Goal: Transaction & Acquisition: Purchase product/service

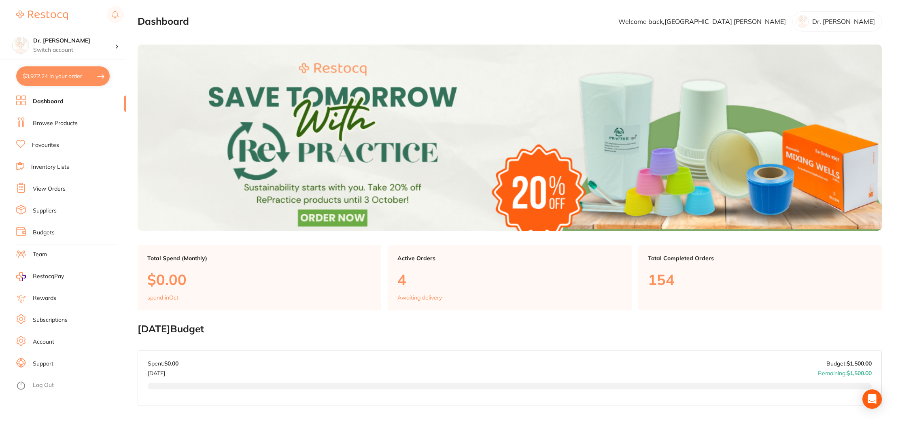
click at [48, 76] on button "$3,972.24 in your order" at bounding box center [62, 75] width 93 height 19
checkbox input "true"
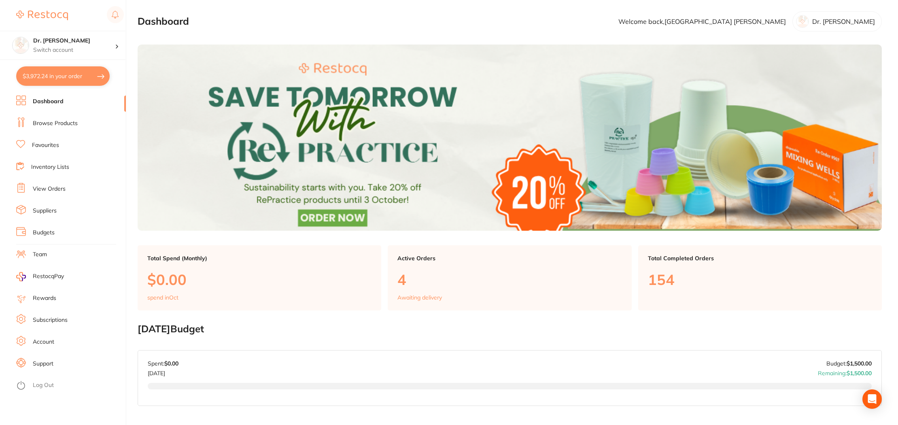
checkbox input "true"
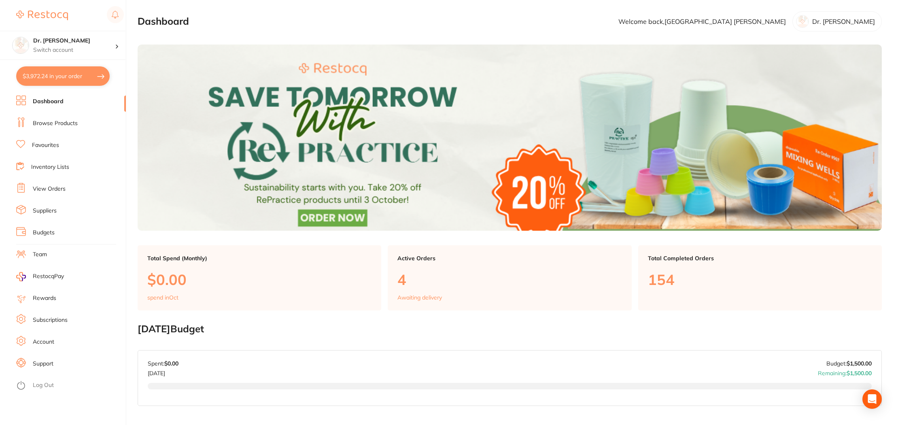
checkbox input "true"
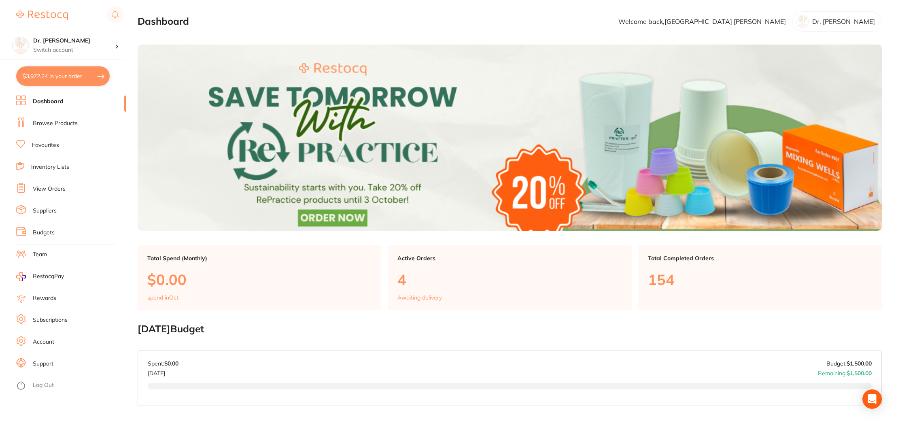
checkbox input "true"
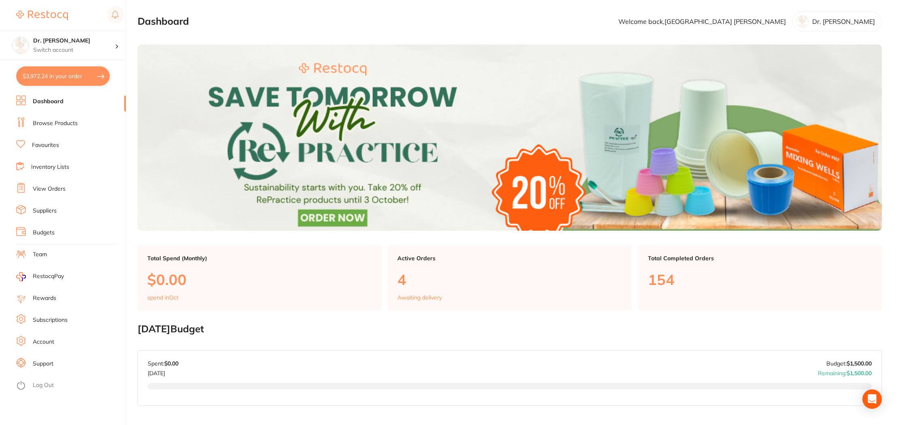
checkbox input "true"
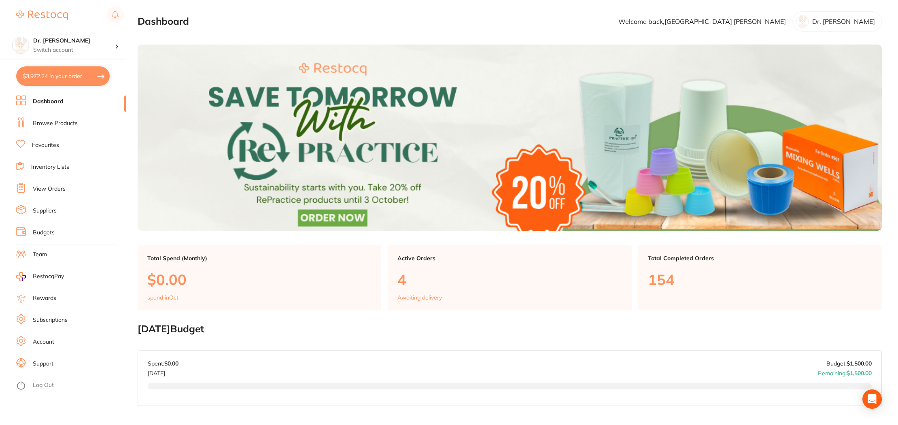
checkbox input "true"
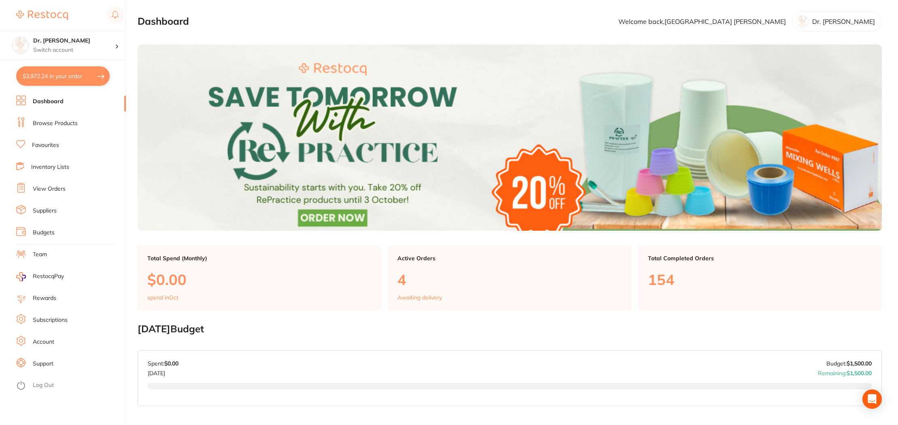
checkbox input "true"
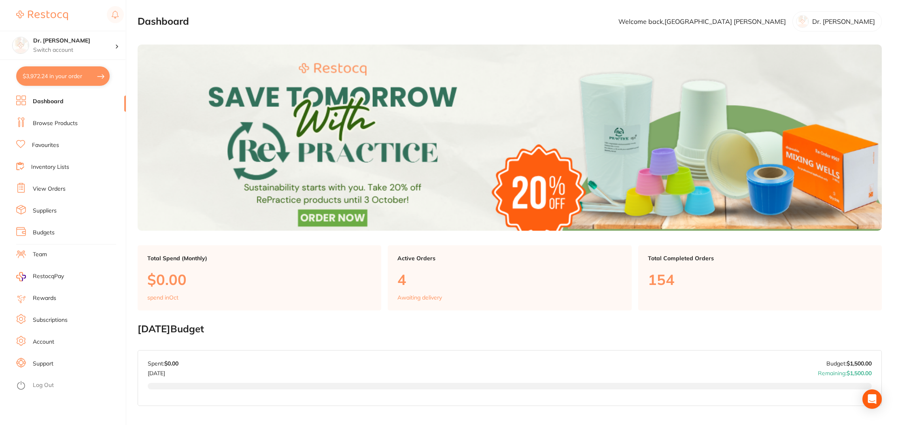
checkbox input "true"
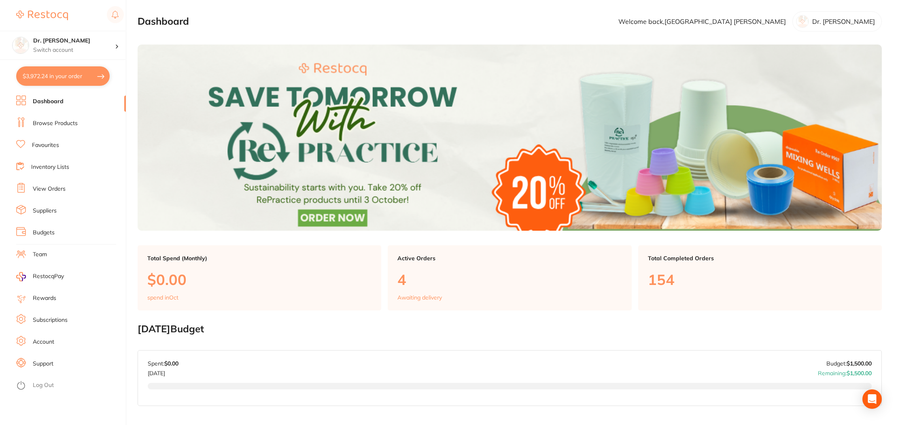
checkbox input "true"
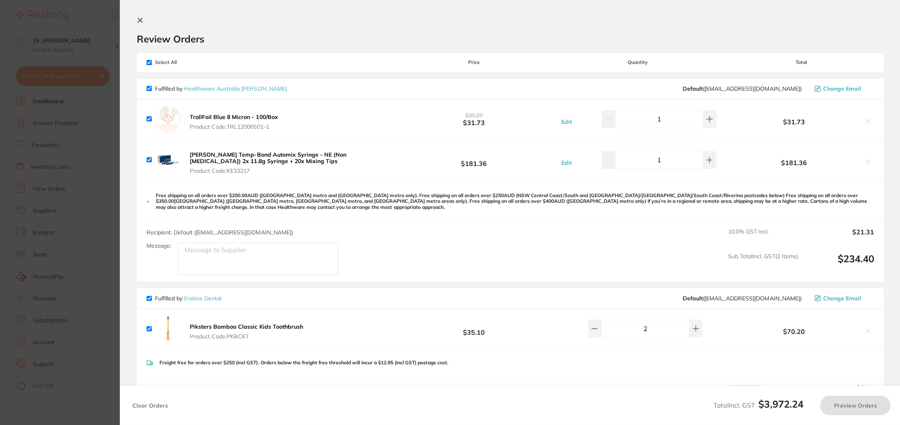
checkbox input "false"
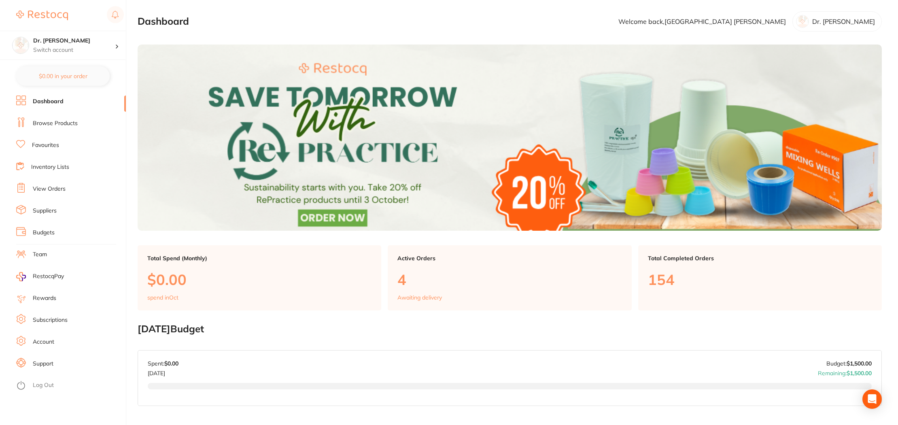
click at [47, 127] on li "Browse Products" at bounding box center [71, 123] width 110 height 12
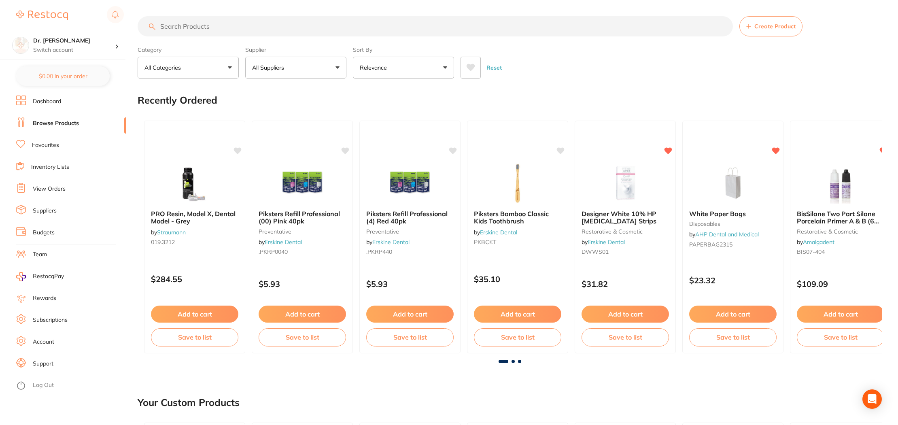
click at [44, 145] on link "Favourites" at bounding box center [45, 145] width 27 height 8
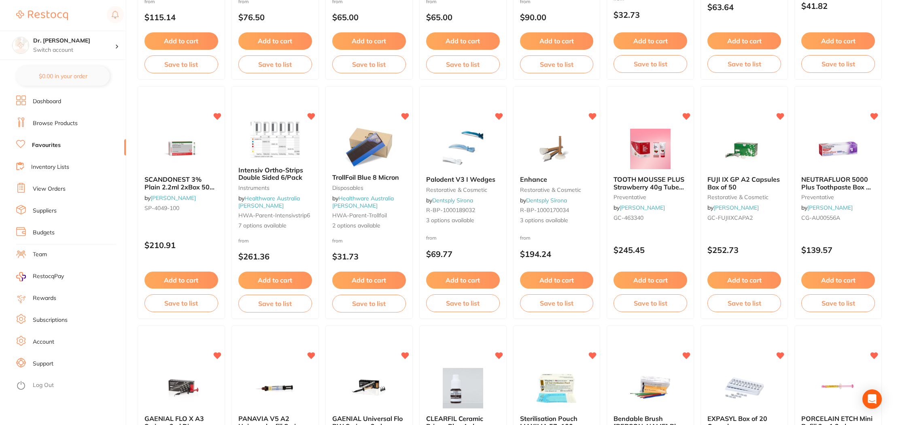
scroll to position [488, 0]
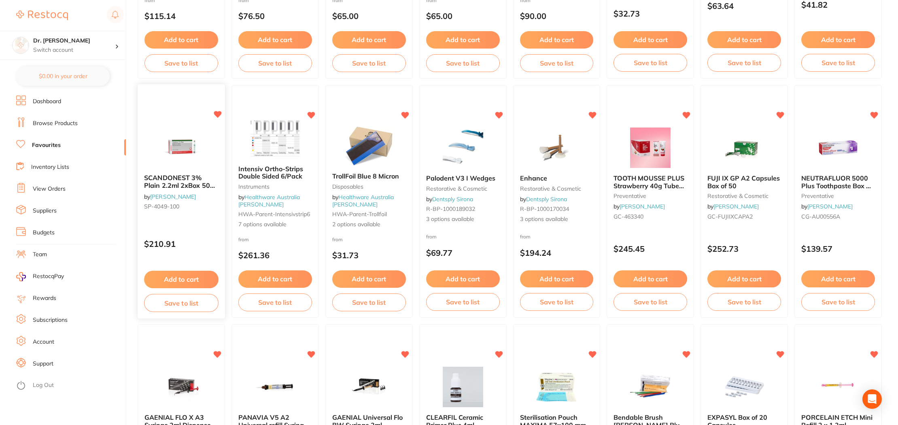
click at [173, 280] on button "Add to cart" at bounding box center [181, 279] width 74 height 17
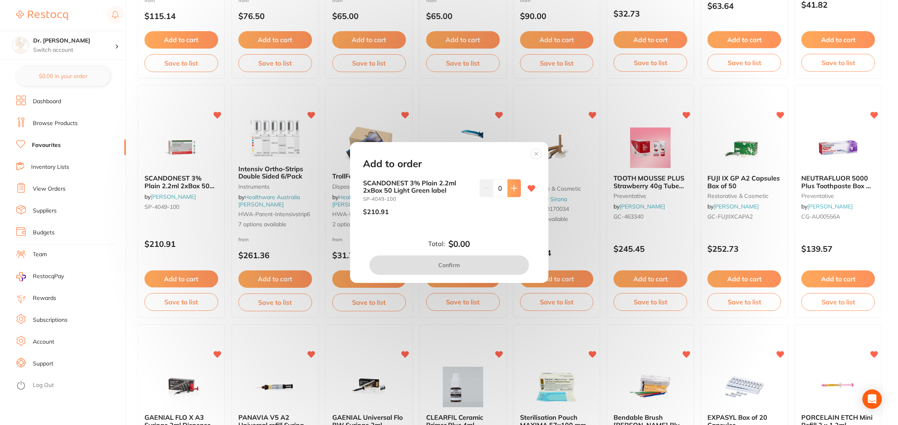
click at [512, 187] on icon at bounding box center [514, 188] width 6 height 6
type input "1"
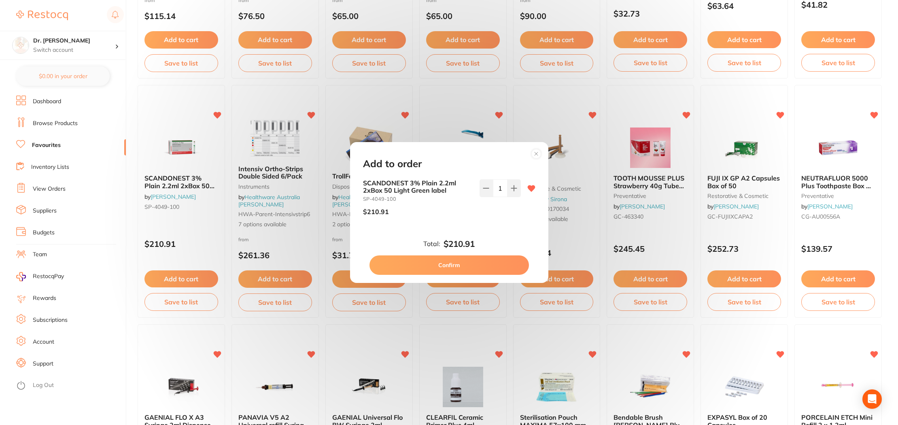
click at [456, 263] on button "Confirm" at bounding box center [448, 264] width 159 height 19
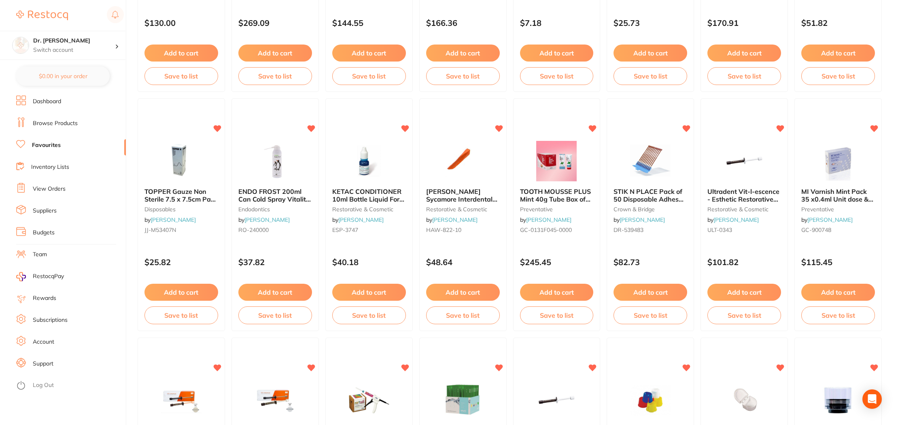
scroll to position [982, 0]
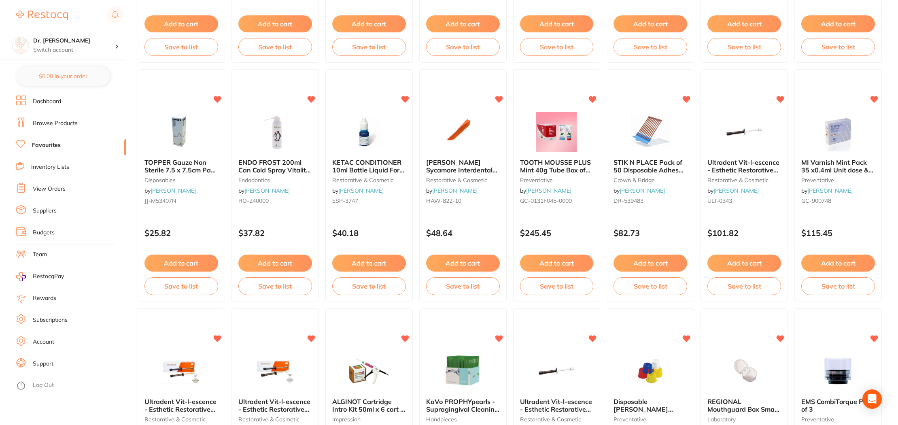
drag, startPoint x: 175, startPoint y: 260, endPoint x: 207, endPoint y: 253, distance: 33.2
click at [175, 260] on button "Add to cart" at bounding box center [181, 262] width 74 height 17
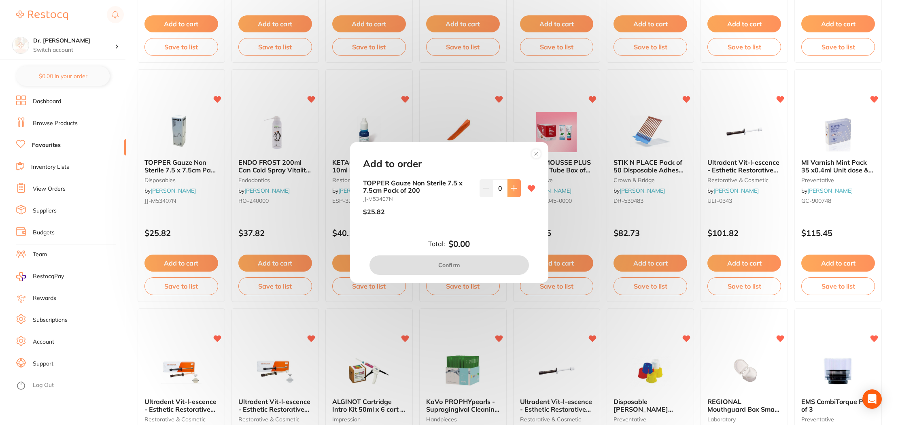
click at [513, 186] on icon at bounding box center [514, 188] width 6 height 6
type input "1"
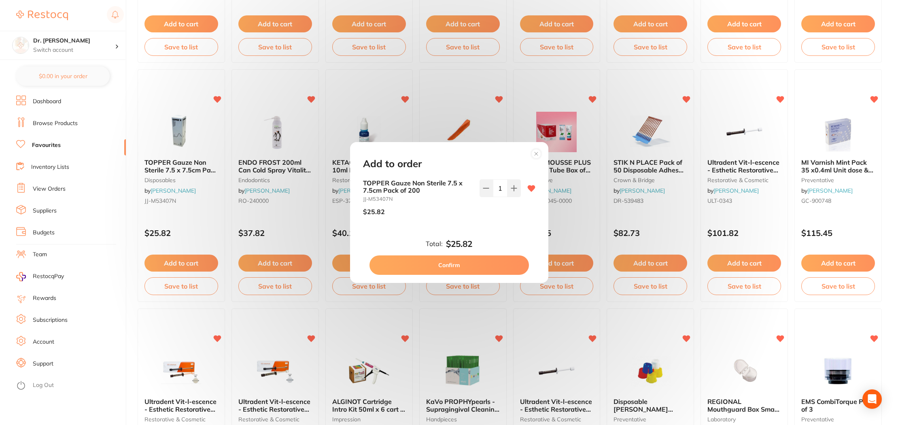
click at [458, 262] on button "Confirm" at bounding box center [448, 264] width 159 height 19
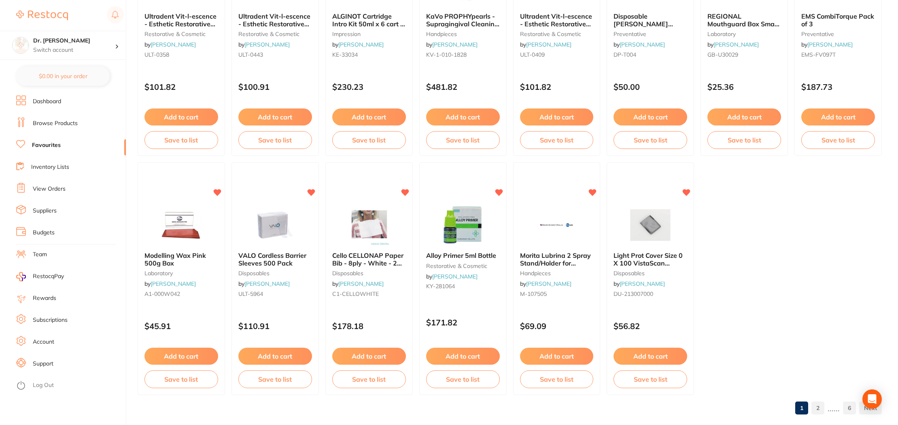
scroll to position [1379, 0]
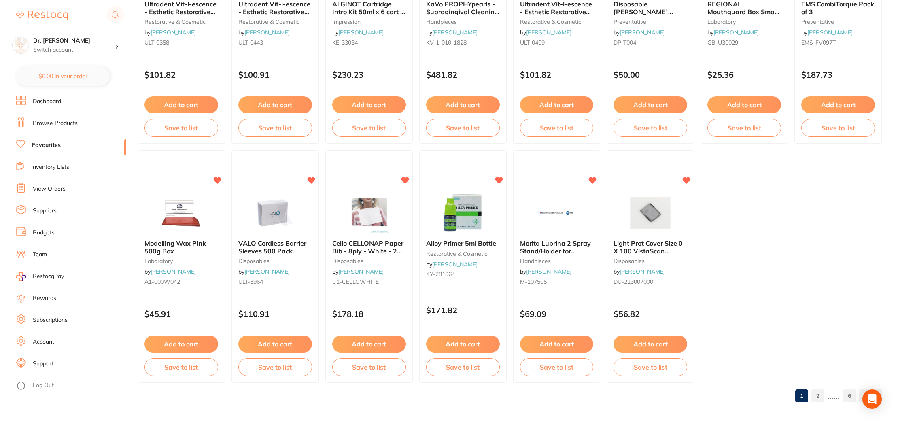
click at [51, 121] on link "Browse Products" at bounding box center [55, 123] width 45 height 8
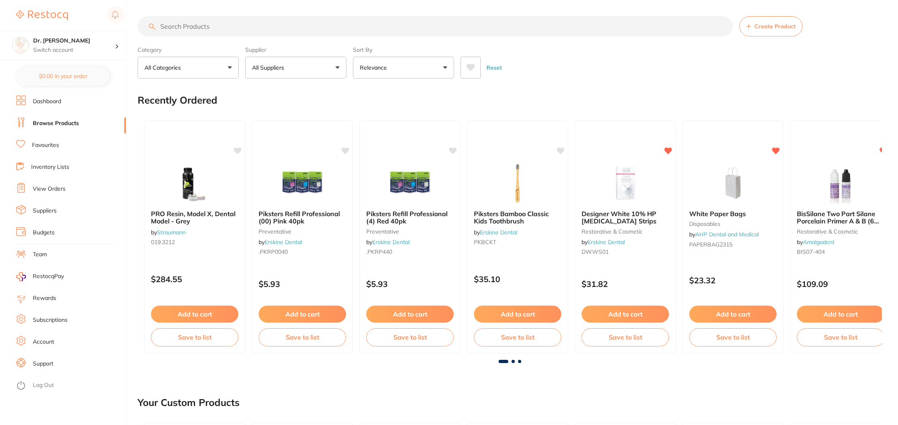
scroll to position [0, 0]
click at [174, 26] on input "search" at bounding box center [435, 26] width 595 height 20
type input "polisheing wheels"
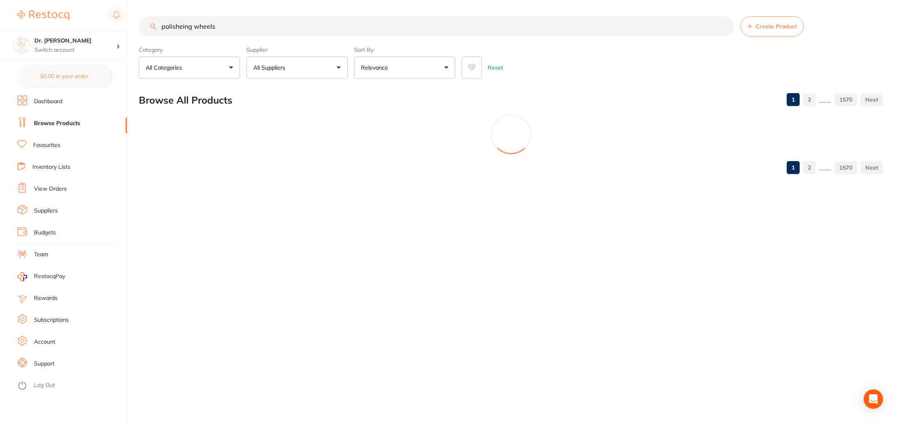
scroll to position [0, 0]
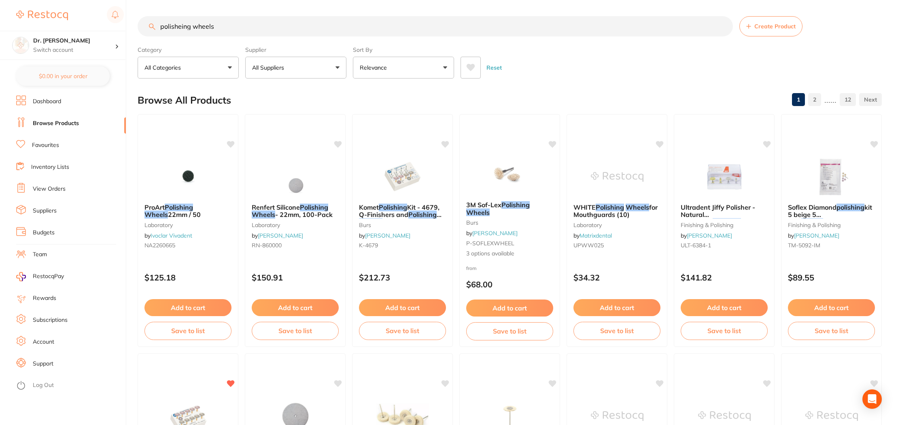
click at [411, 178] on img at bounding box center [402, 177] width 53 height 40
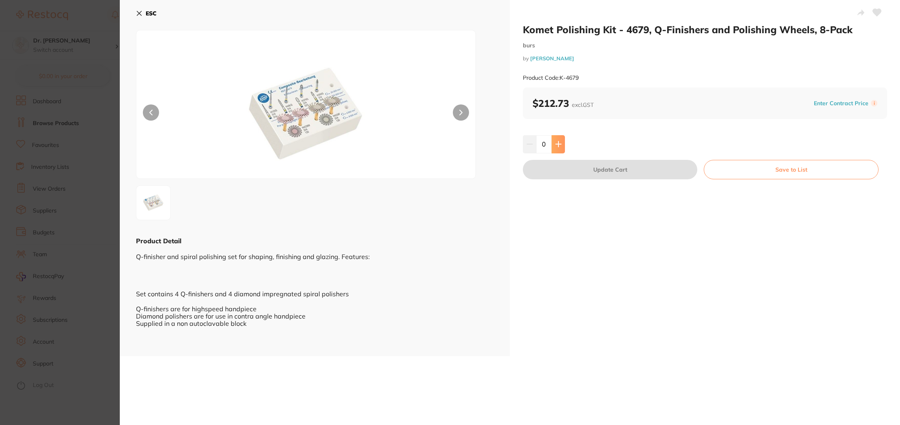
click at [551, 145] on button at bounding box center [557, 144] width 13 height 18
type input "1"
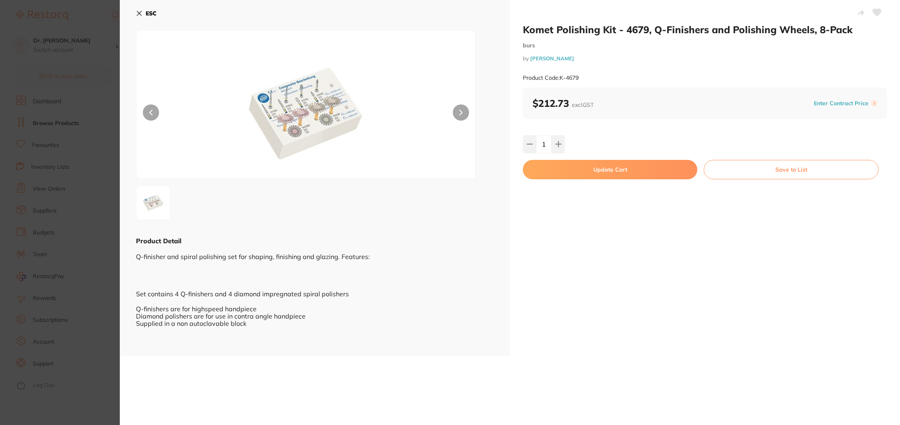
click at [609, 170] on button "Update Cart" at bounding box center [610, 169] width 174 height 19
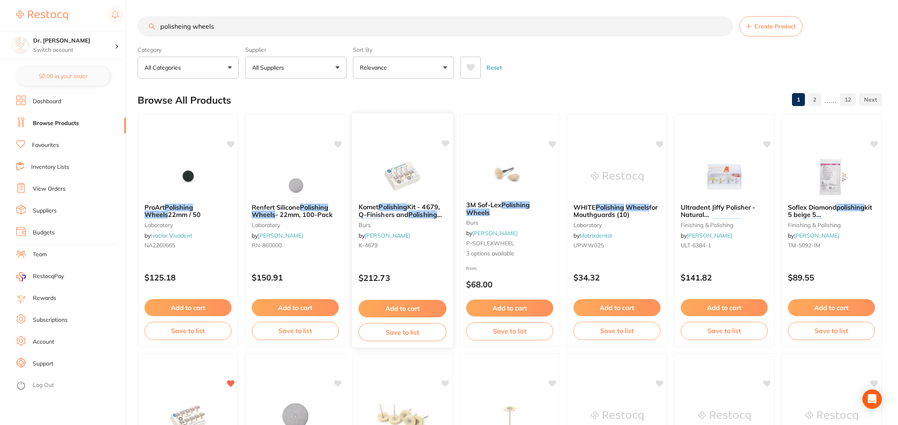
click at [443, 143] on icon at bounding box center [446, 143] width 8 height 7
click at [533, 174] on img at bounding box center [509, 174] width 53 height 41
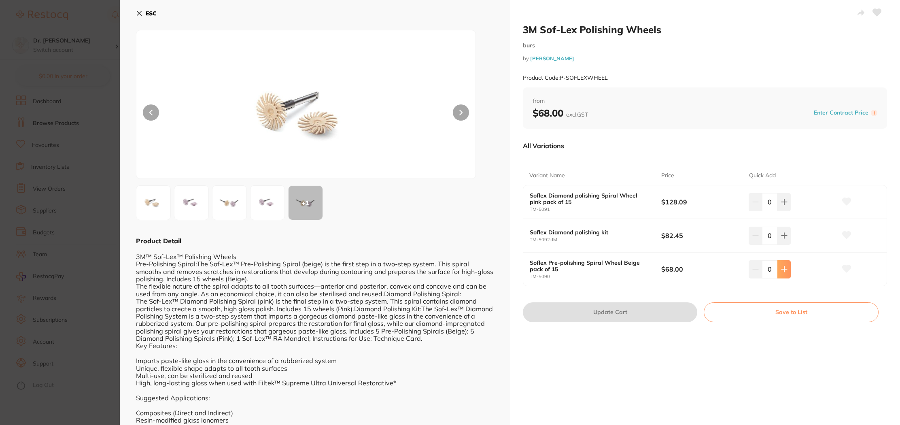
click at [786, 267] on button at bounding box center [783, 269] width 13 height 18
type input "1"
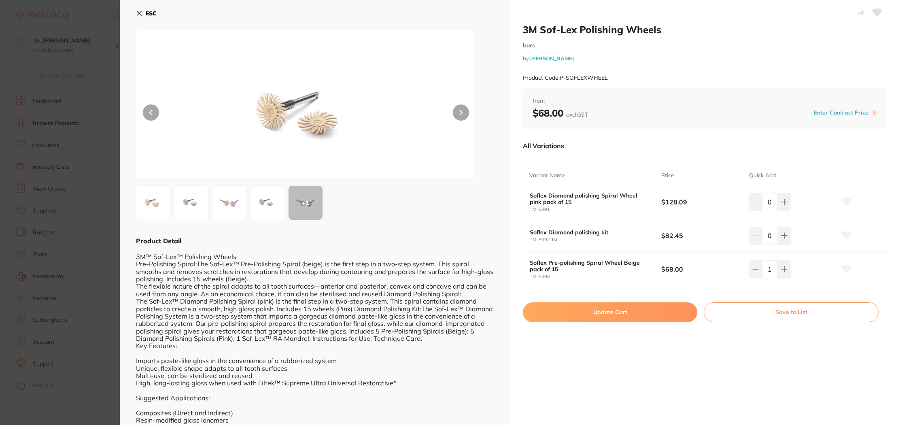
click at [648, 311] on button "Update Cart" at bounding box center [610, 311] width 174 height 19
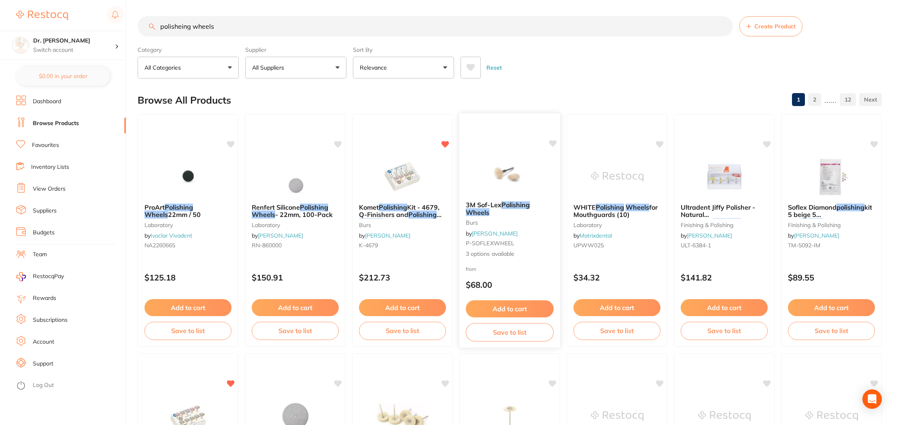
click at [554, 146] on icon at bounding box center [553, 144] width 8 height 8
click at [535, 46] on div "Category All Categories All Categories burs CAD/CAM endodontics equipment finis…" at bounding box center [510, 61] width 744 height 36
click at [59, 122] on link "Browse Products" at bounding box center [56, 123] width 46 height 8
click at [251, 29] on input "polisheing wheels" at bounding box center [435, 26] width 595 height 20
click at [512, 202] on em "Polishing" at bounding box center [515, 205] width 29 height 8
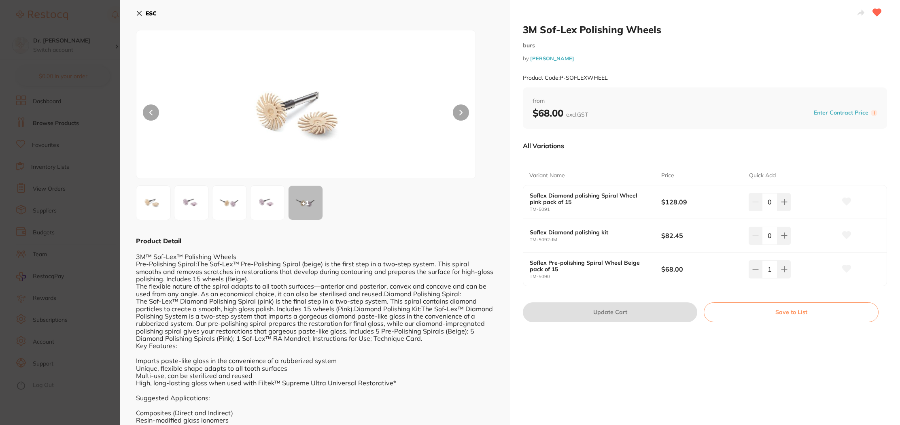
click at [257, 207] on img at bounding box center [267, 202] width 29 height 29
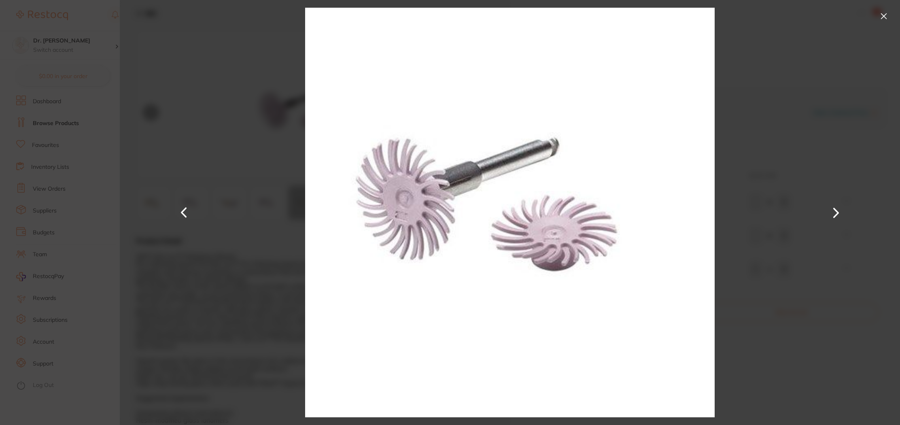
click at [835, 213] on button at bounding box center [835, 212] width 19 height 212
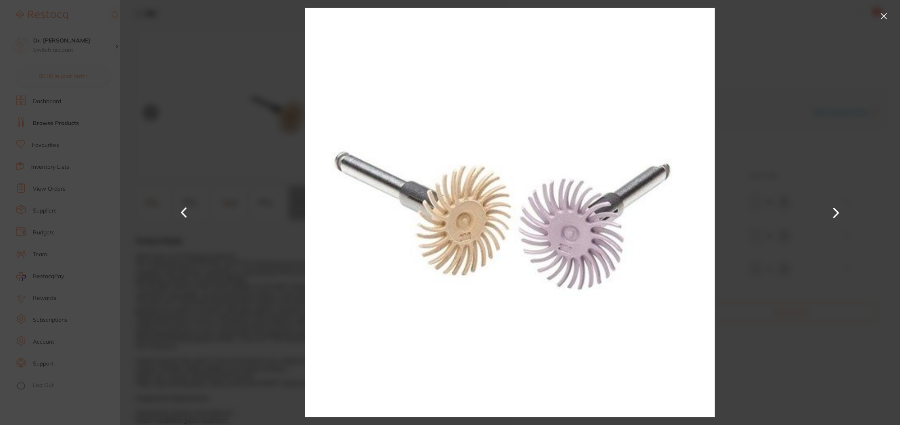
click at [835, 213] on button at bounding box center [835, 212] width 19 height 212
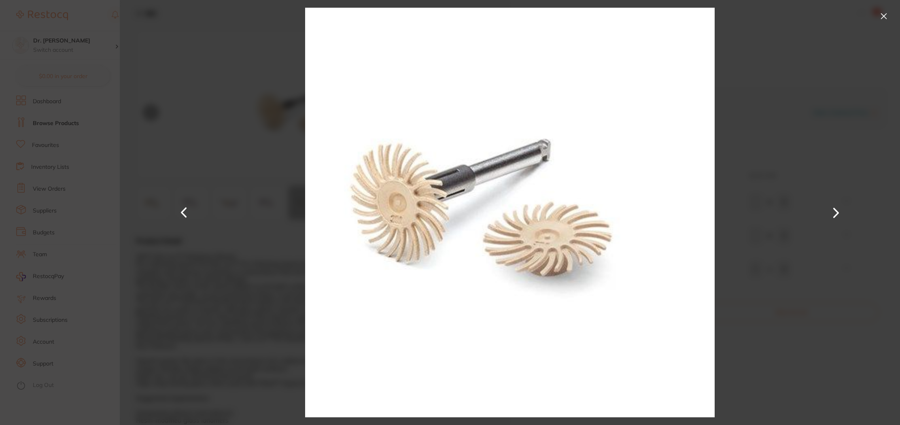
click at [883, 19] on button at bounding box center [883, 16] width 13 height 13
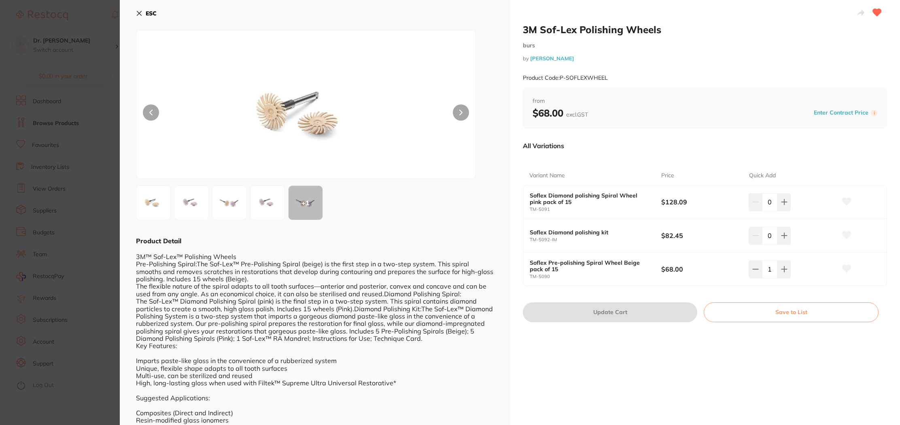
click at [138, 13] on icon at bounding box center [139, 13] width 6 height 6
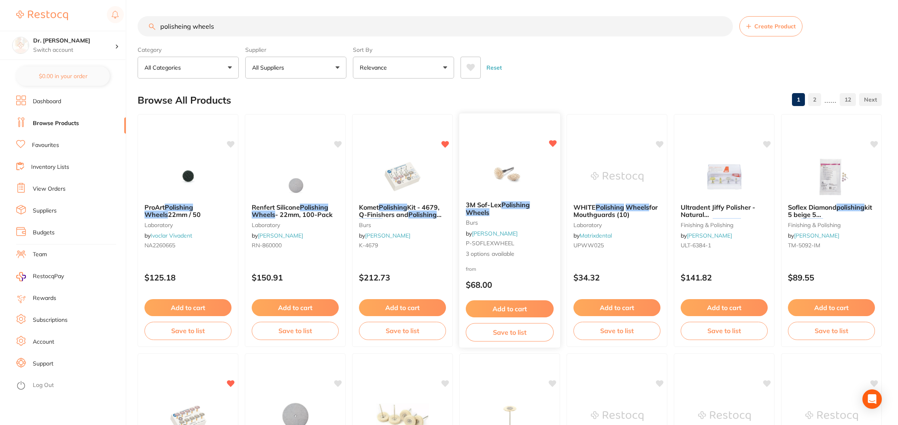
click at [551, 141] on icon at bounding box center [553, 143] width 8 height 7
click at [726, 186] on img at bounding box center [723, 176] width 53 height 41
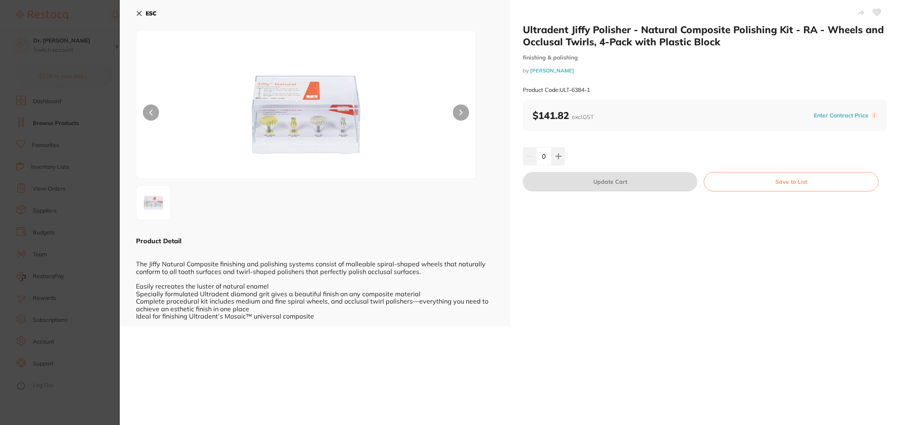
click at [141, 14] on icon at bounding box center [139, 13] width 6 height 6
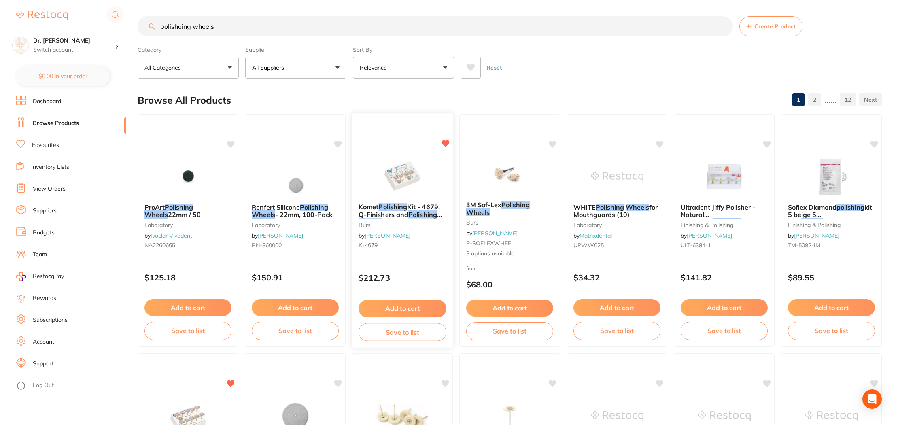
click at [444, 144] on icon at bounding box center [446, 143] width 8 height 7
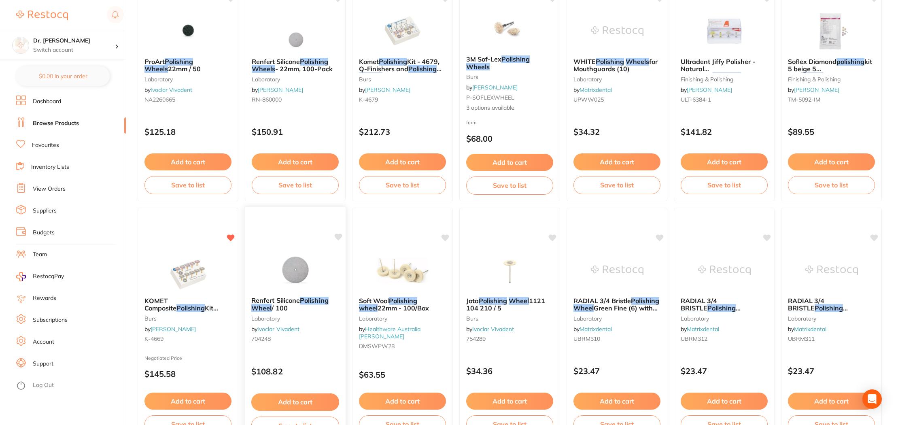
scroll to position [391, 0]
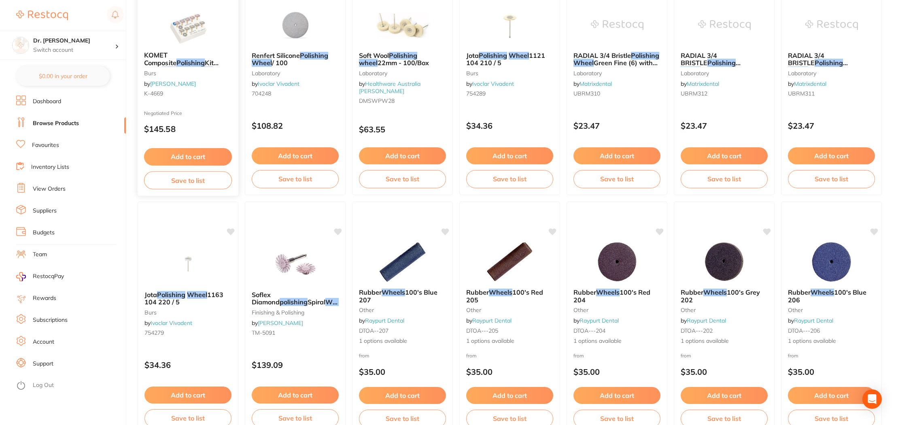
click at [207, 156] on button "Add to cart" at bounding box center [188, 156] width 88 height 17
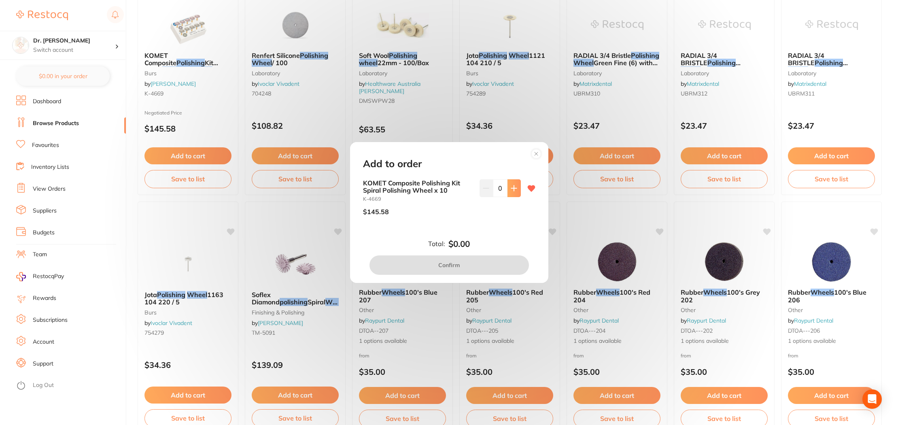
click at [516, 186] on button at bounding box center [513, 188] width 13 height 18
type input "1"
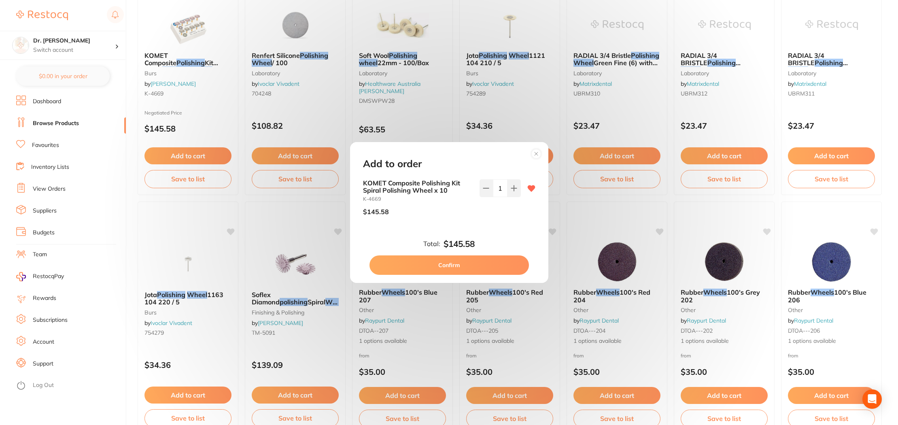
click at [471, 265] on button "Confirm" at bounding box center [448, 264] width 159 height 19
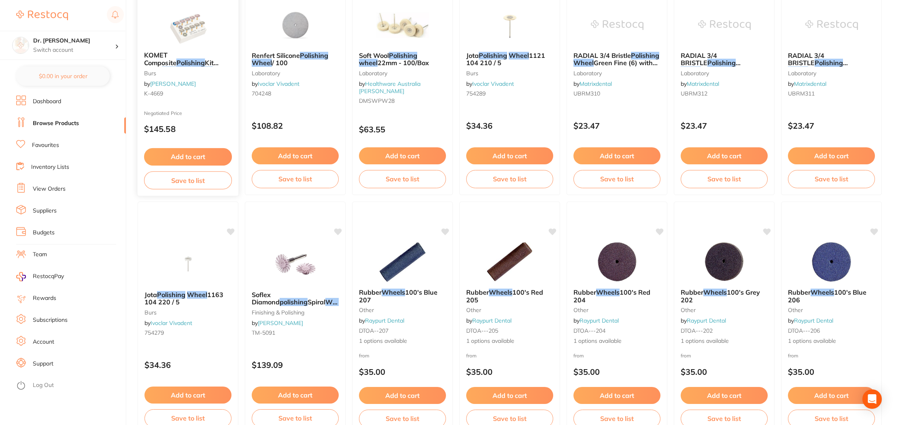
click at [163, 8] on img at bounding box center [187, 24] width 53 height 41
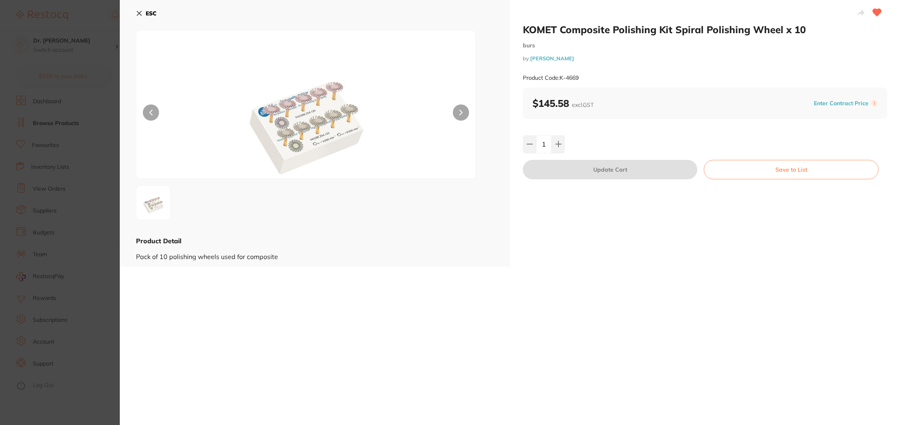
click at [143, 15] on button "ESC" at bounding box center [146, 13] width 21 height 14
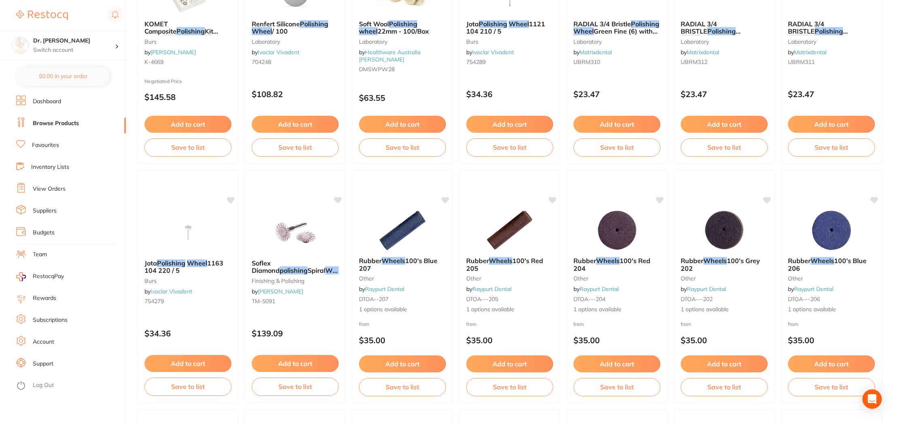
scroll to position [423, 0]
click at [59, 126] on link "Browse Products" at bounding box center [56, 123] width 46 height 8
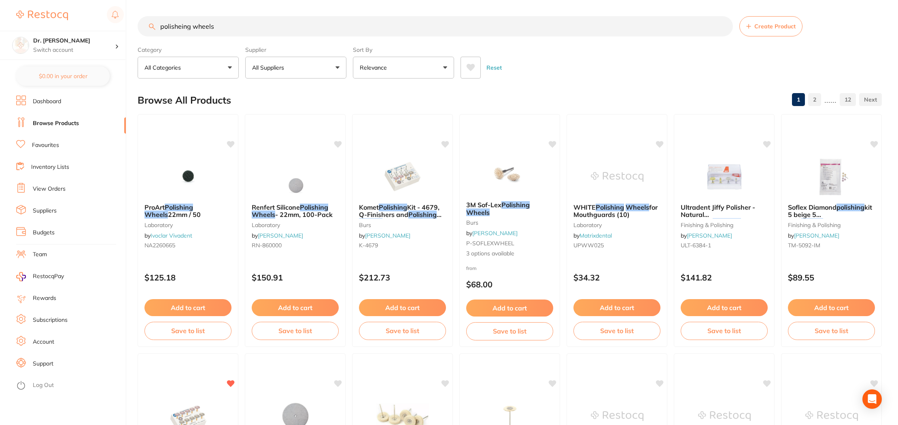
click at [47, 104] on link "Dashboard" at bounding box center [47, 101] width 28 height 8
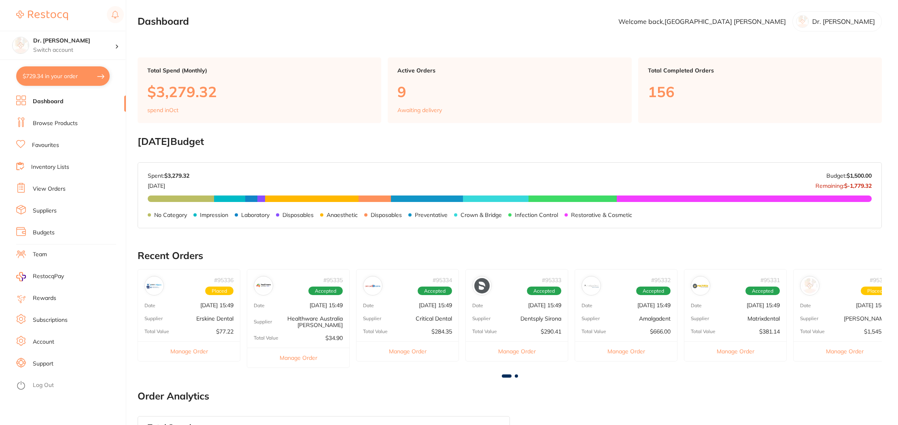
click at [59, 79] on button "$729.34 in your order" at bounding box center [62, 75] width 93 height 19
checkbox input "true"
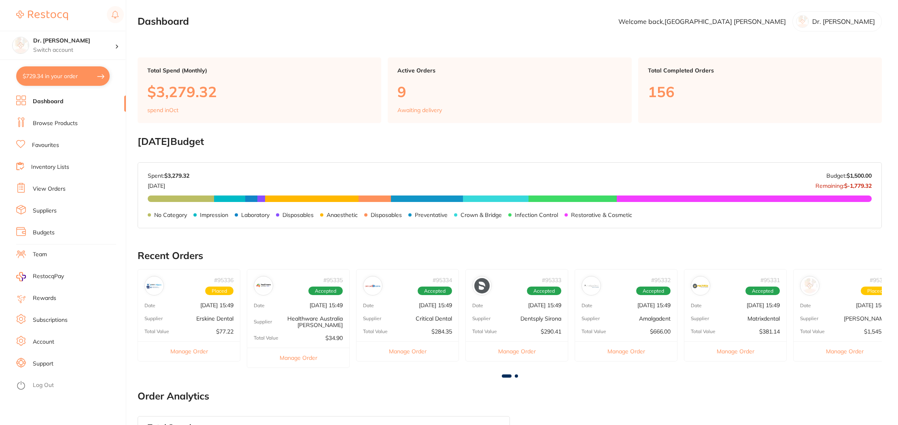
checkbox input "true"
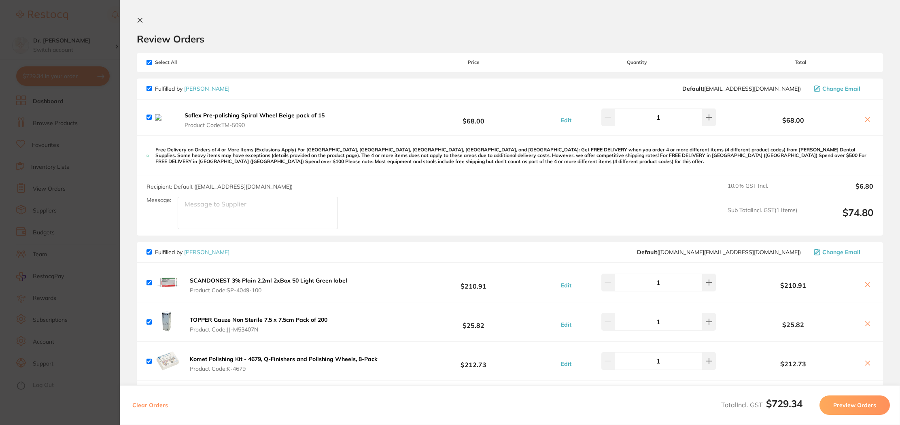
click at [865, 119] on icon at bounding box center [867, 119] width 6 height 6
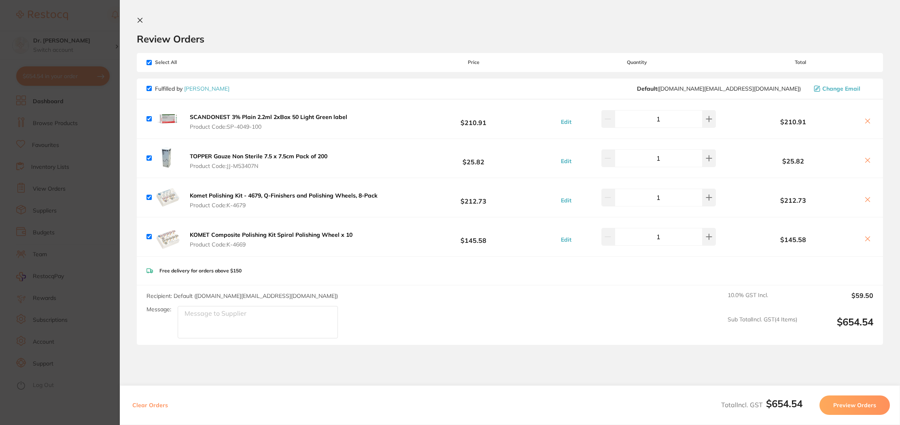
click at [866, 200] on icon at bounding box center [867, 199] width 4 height 4
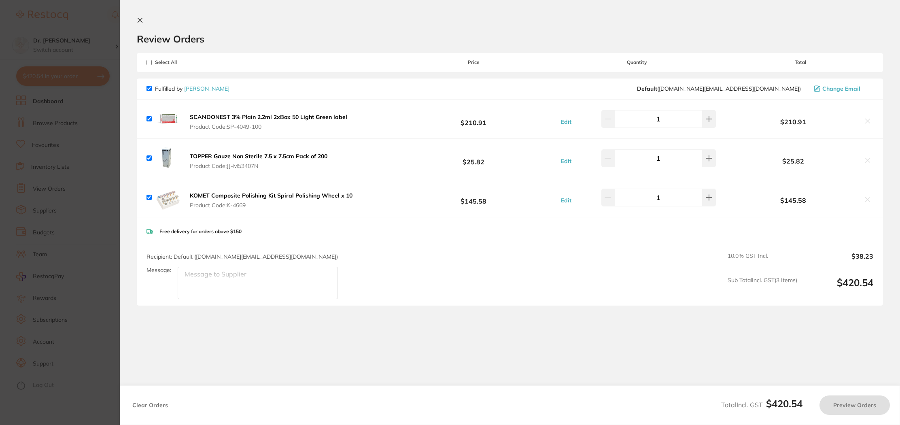
checkbox input "true"
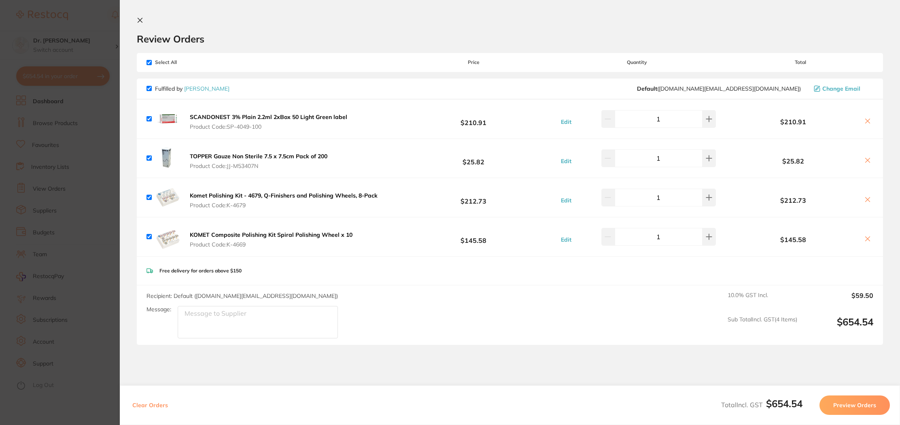
click at [140, 21] on icon at bounding box center [140, 20] width 6 height 6
